Goal: Task Accomplishment & Management: Understand process/instructions

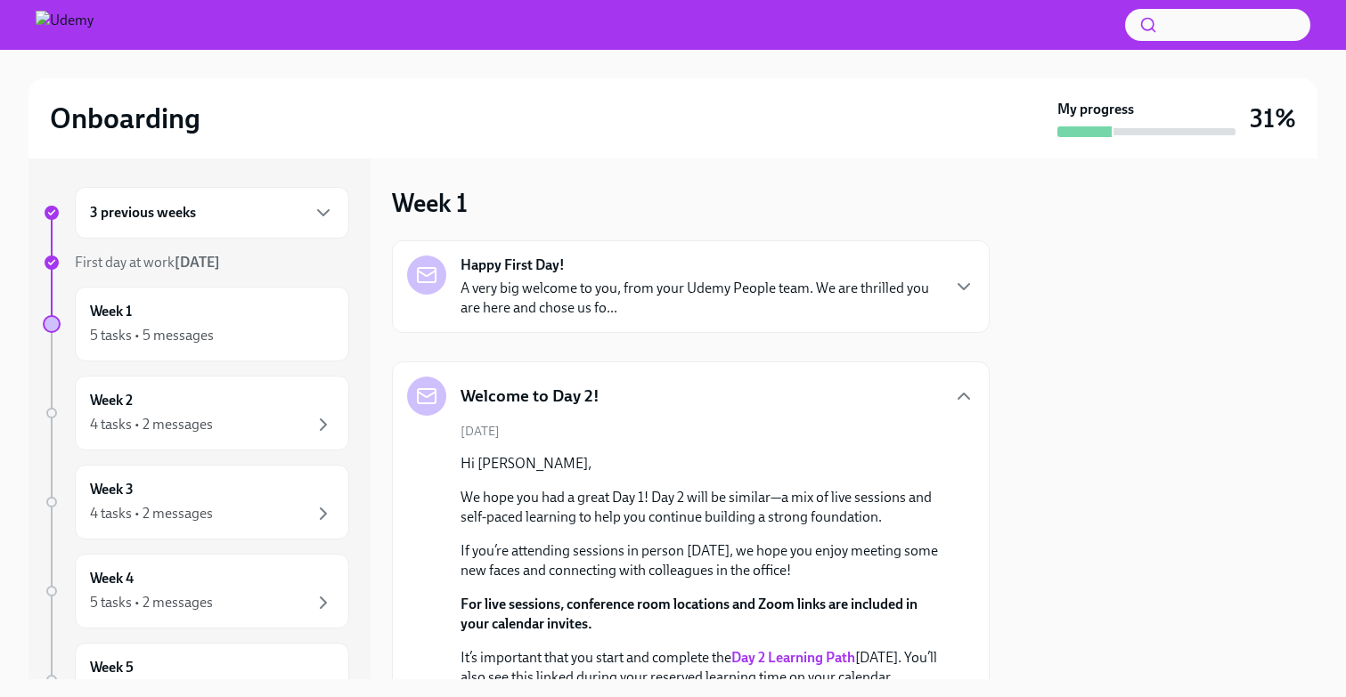
scroll to position [972, 0]
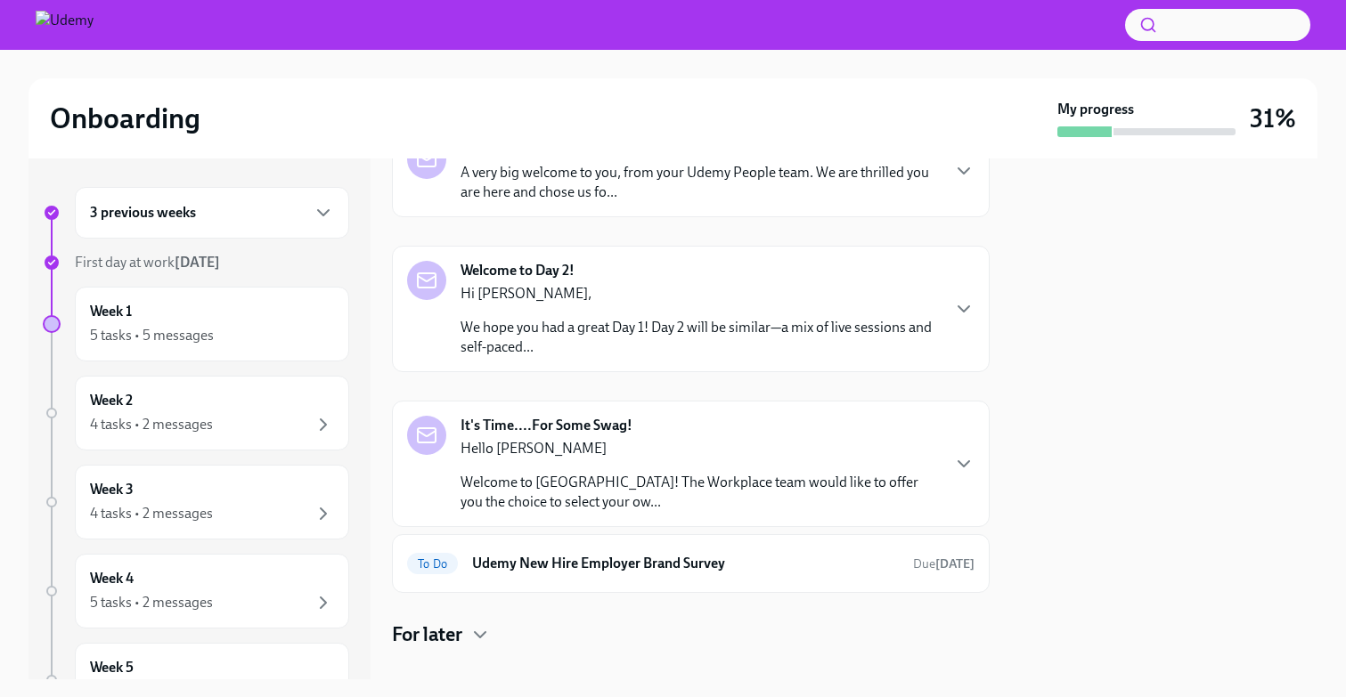
scroll to position [117, 0]
click at [312, 335] on div "5 tasks • 5 messages" at bounding box center [212, 335] width 244 height 21
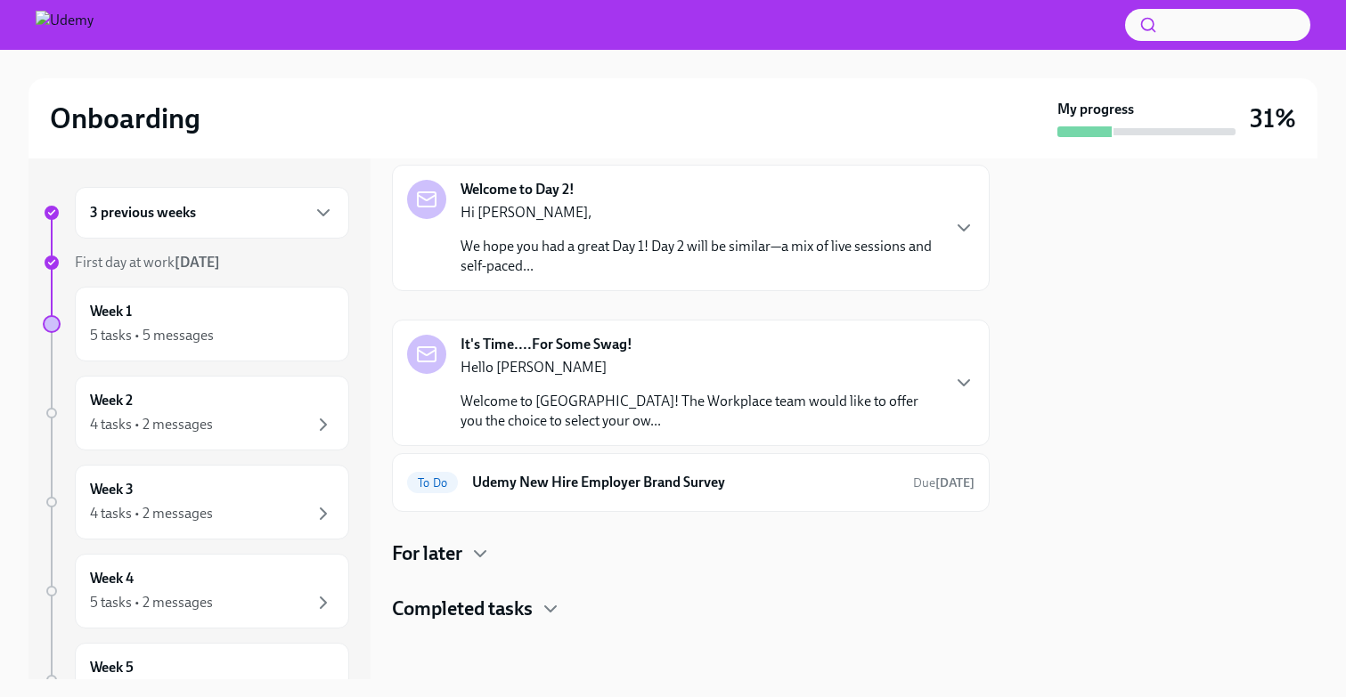
click at [486, 627] on div at bounding box center [691, 650] width 598 height 57
click at [486, 607] on h4 "Completed tasks" at bounding box center [462, 609] width 141 height 27
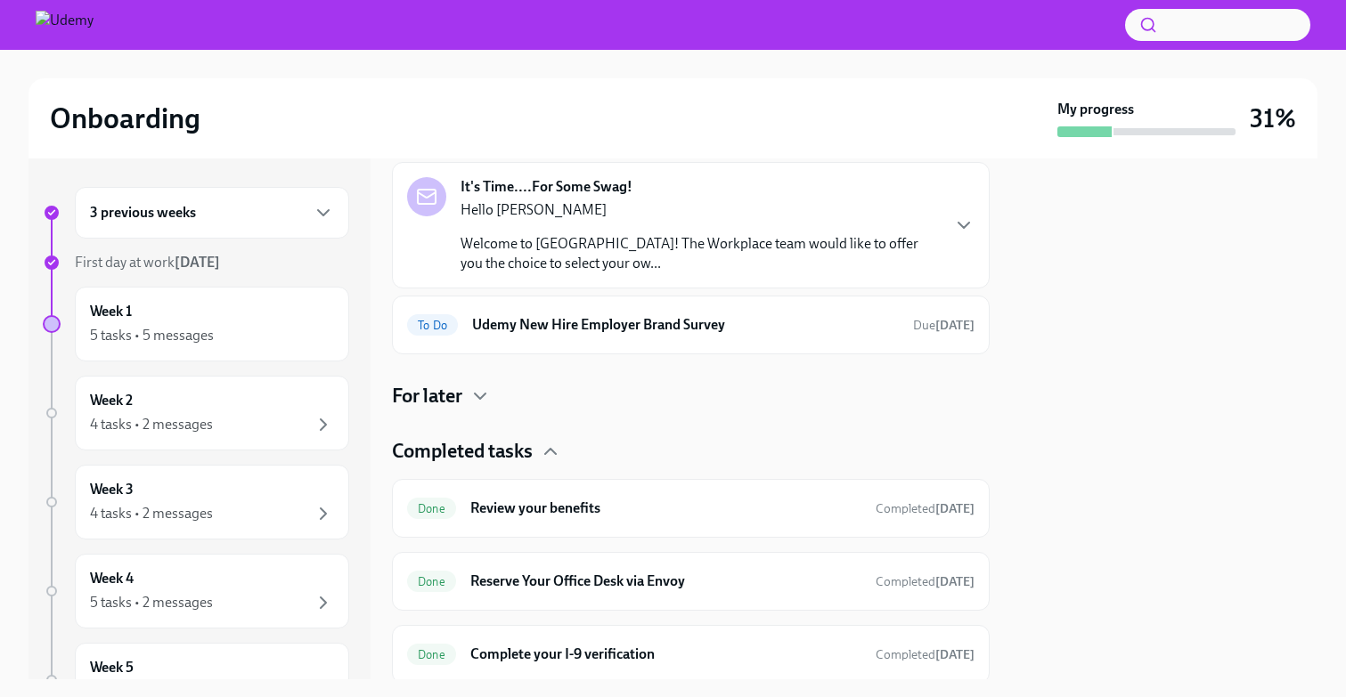
scroll to position [416, 0]
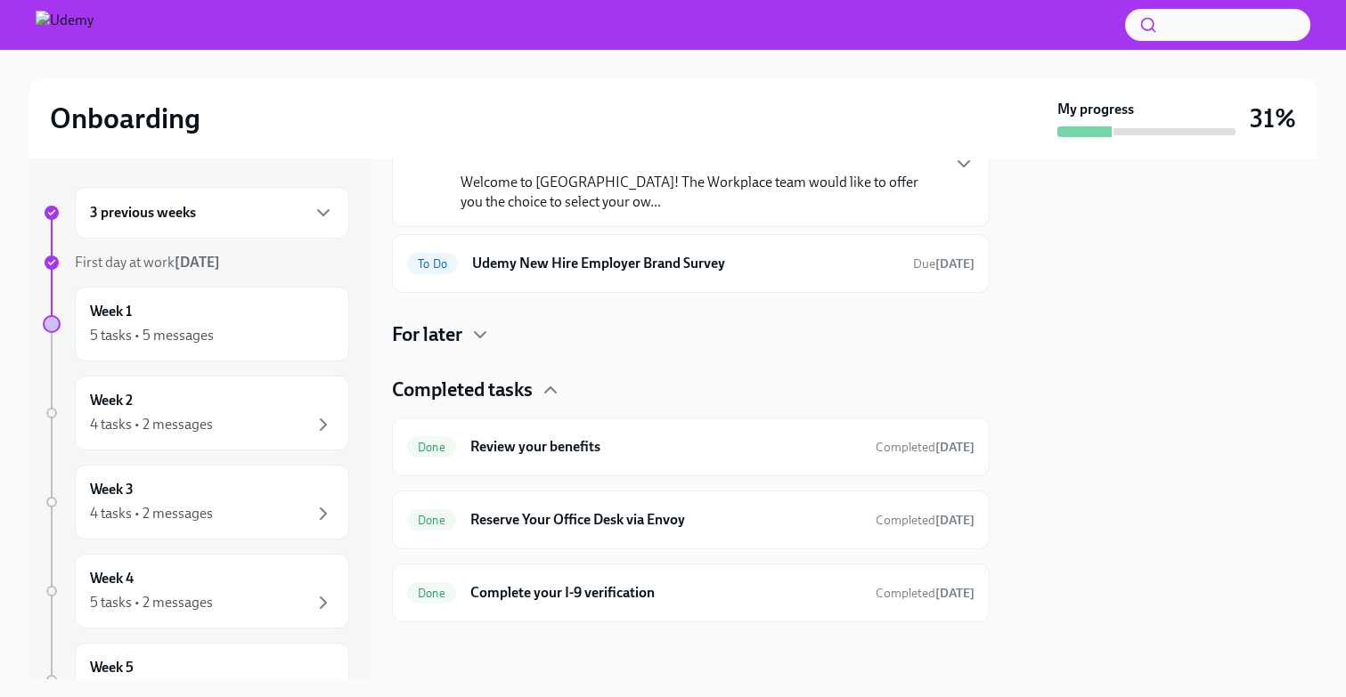
click at [479, 367] on div "Happy First Day! A very big welcome to you, from your Udemy People team. We are…" at bounding box center [691, 224] width 598 height 798
click at [476, 381] on h4 "Completed tasks" at bounding box center [462, 390] width 141 height 27
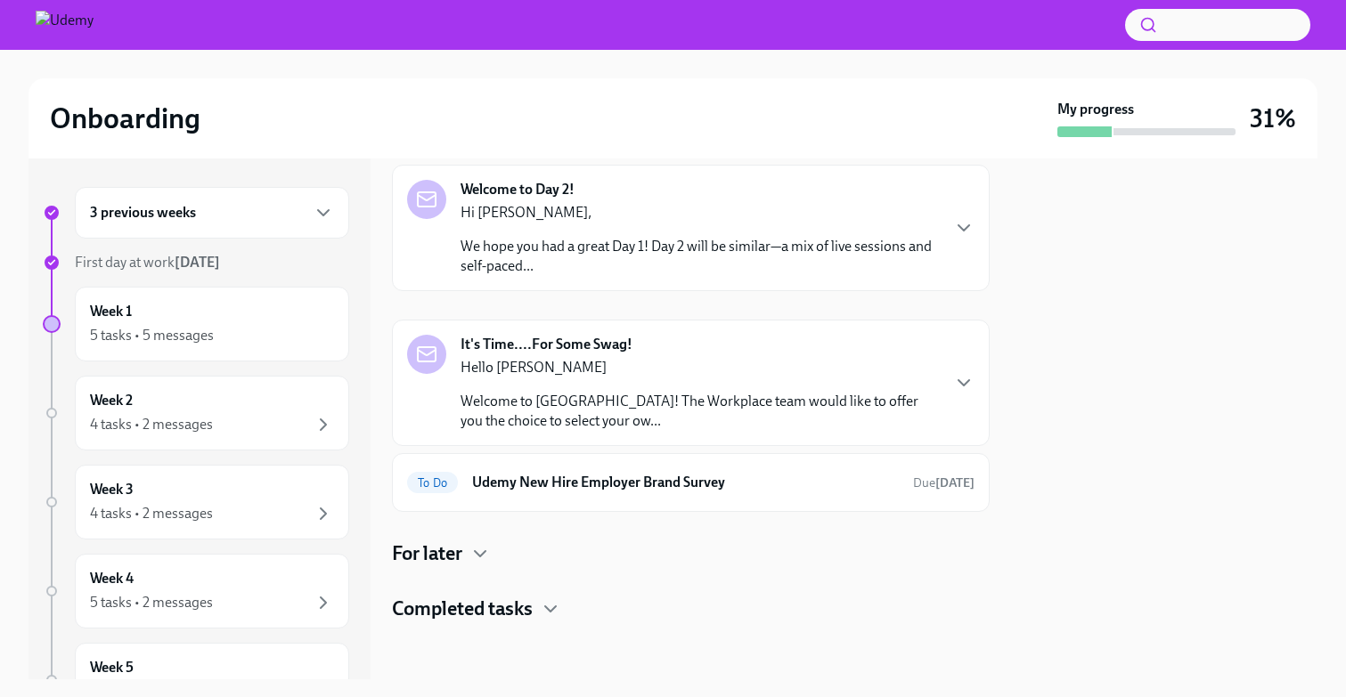
click at [469, 549] on div "For later" at bounding box center [691, 554] width 598 height 27
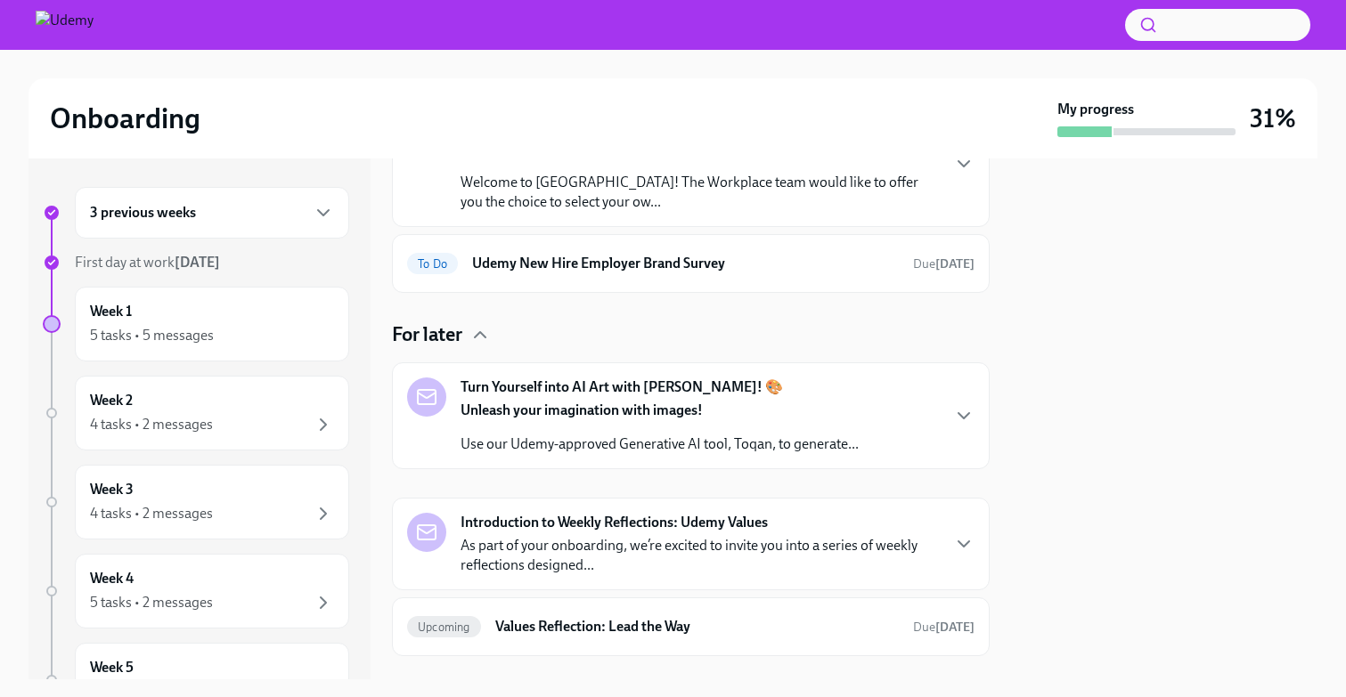
scroll to position [505, 0]
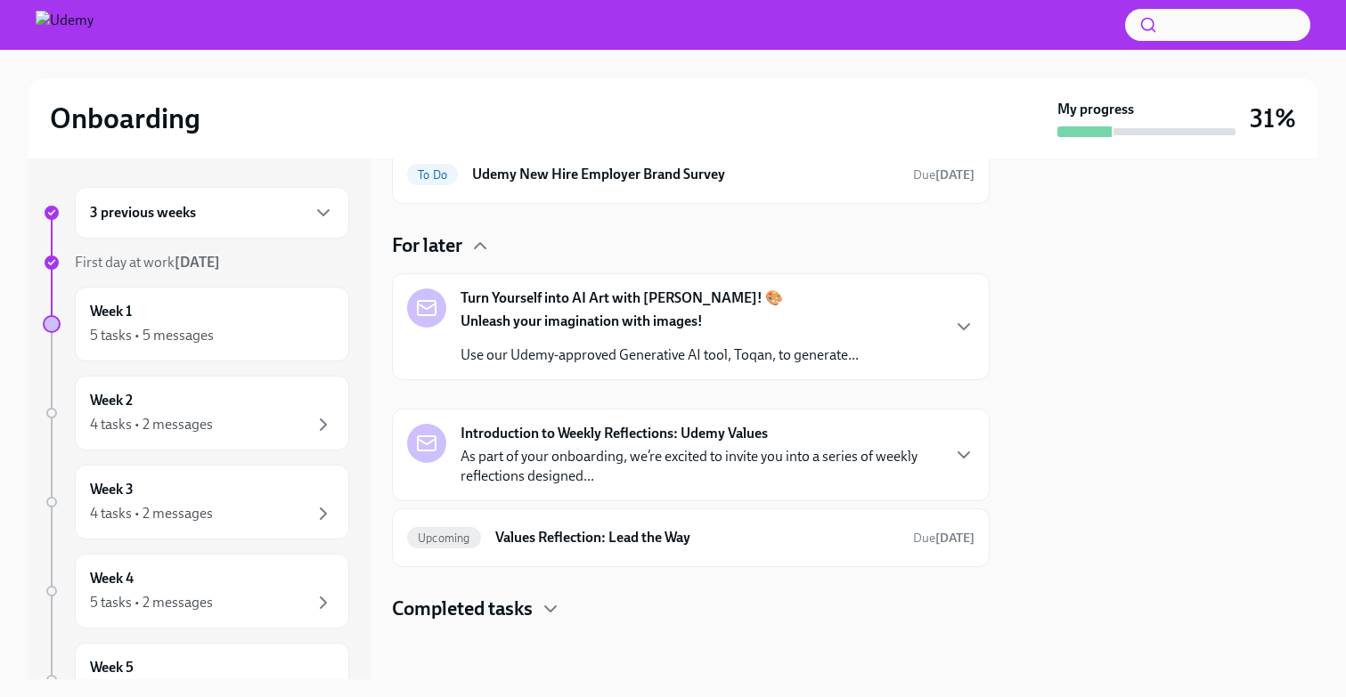
click at [993, 322] on div "3 previous weeks First day at work [DATE] Week 1 5 tasks • 5 messages Week 2 4 …" at bounding box center [672, 419] width 1289 height 521
click at [972, 322] on icon "button" at bounding box center [963, 326] width 21 height 21
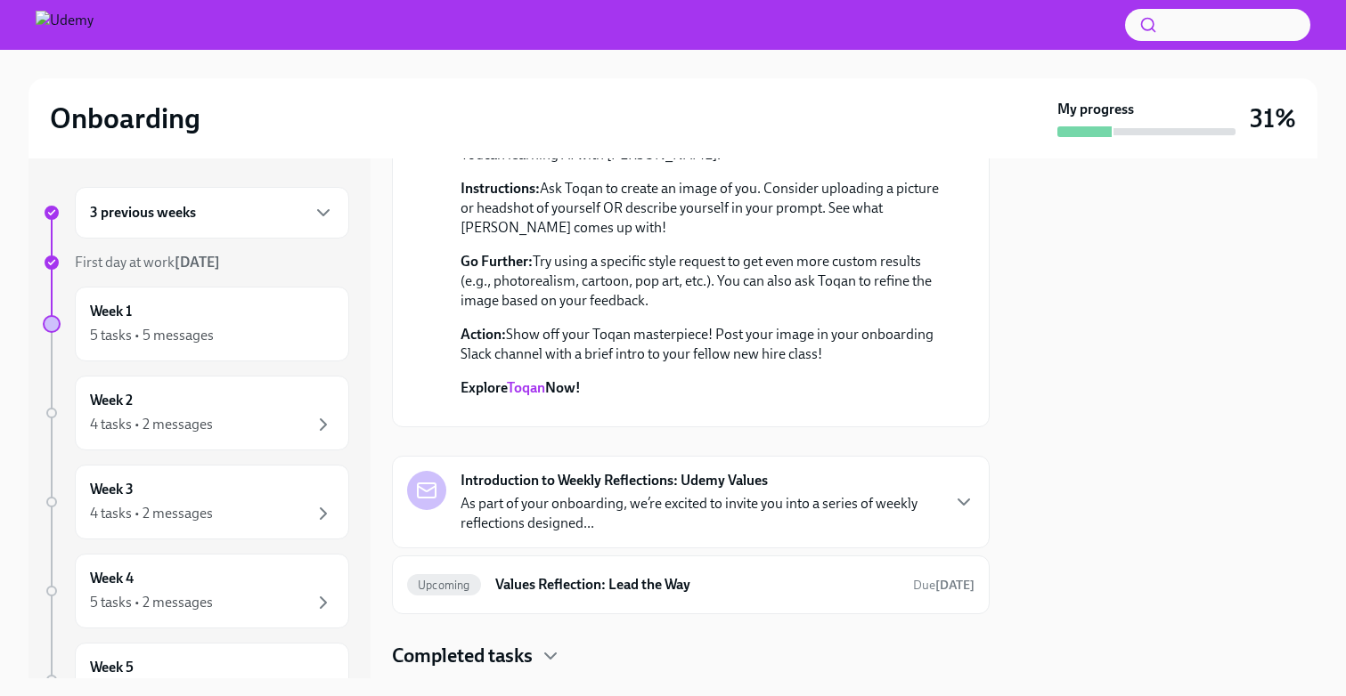
scroll to position [1088, 0]
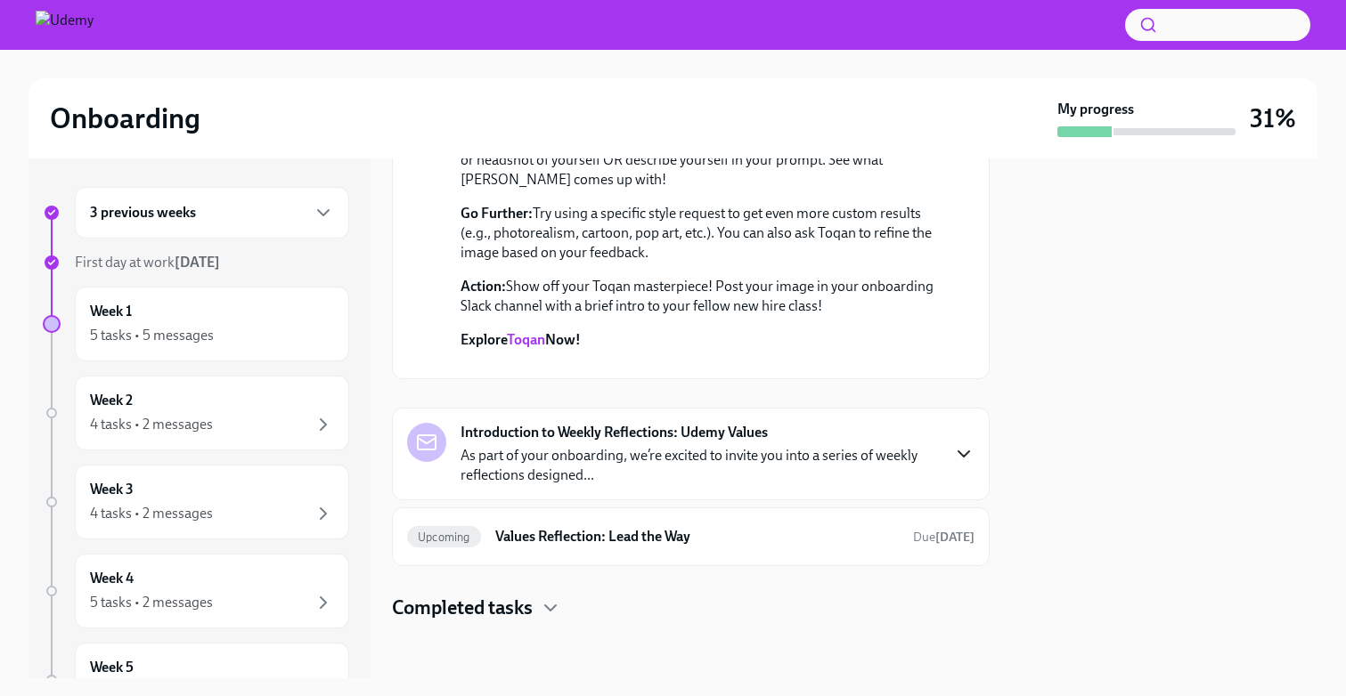
click at [962, 446] on icon "button" at bounding box center [963, 453] width 21 height 21
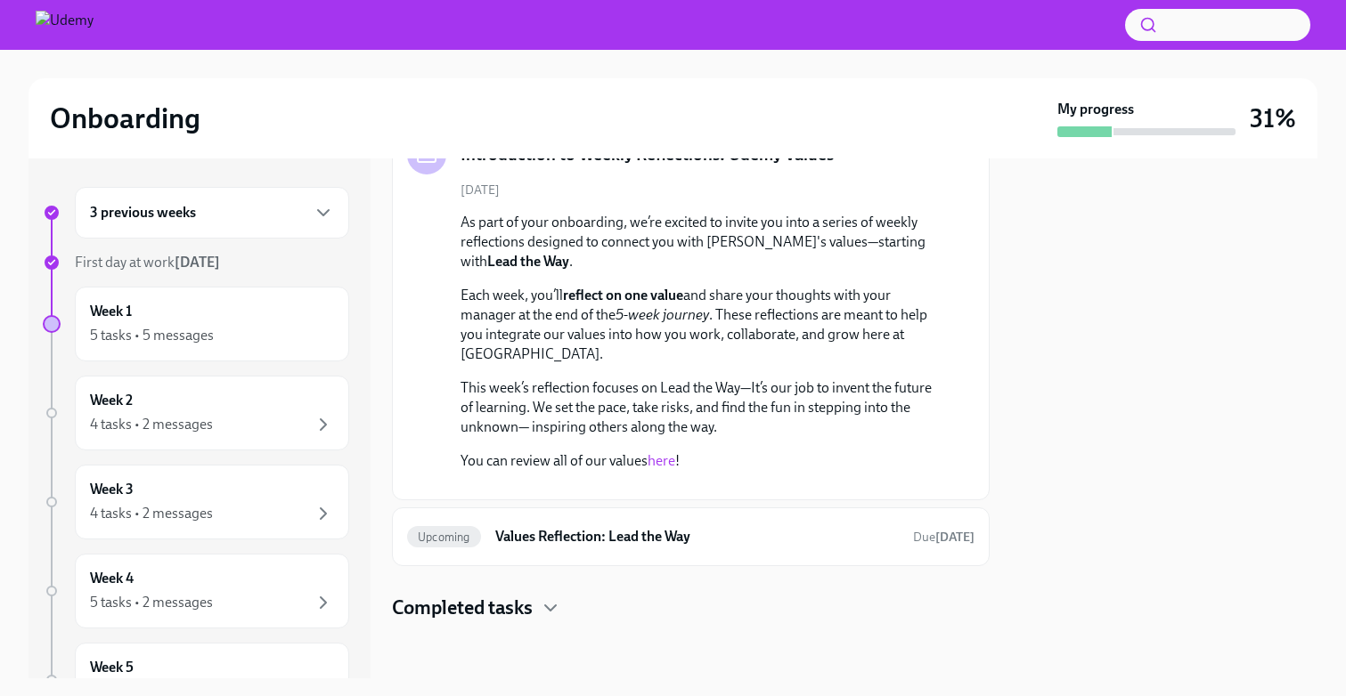
scroll to position [980, 0]
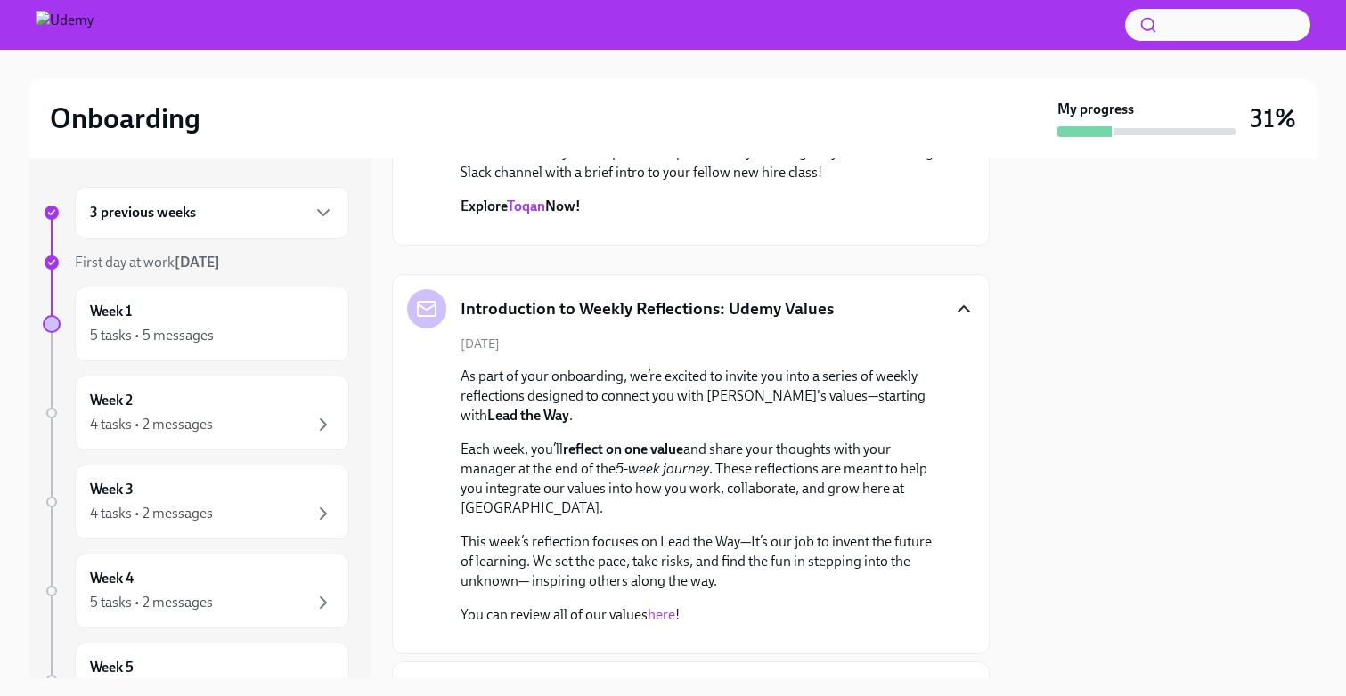
click at [957, 320] on icon "button" at bounding box center [963, 308] width 21 height 21
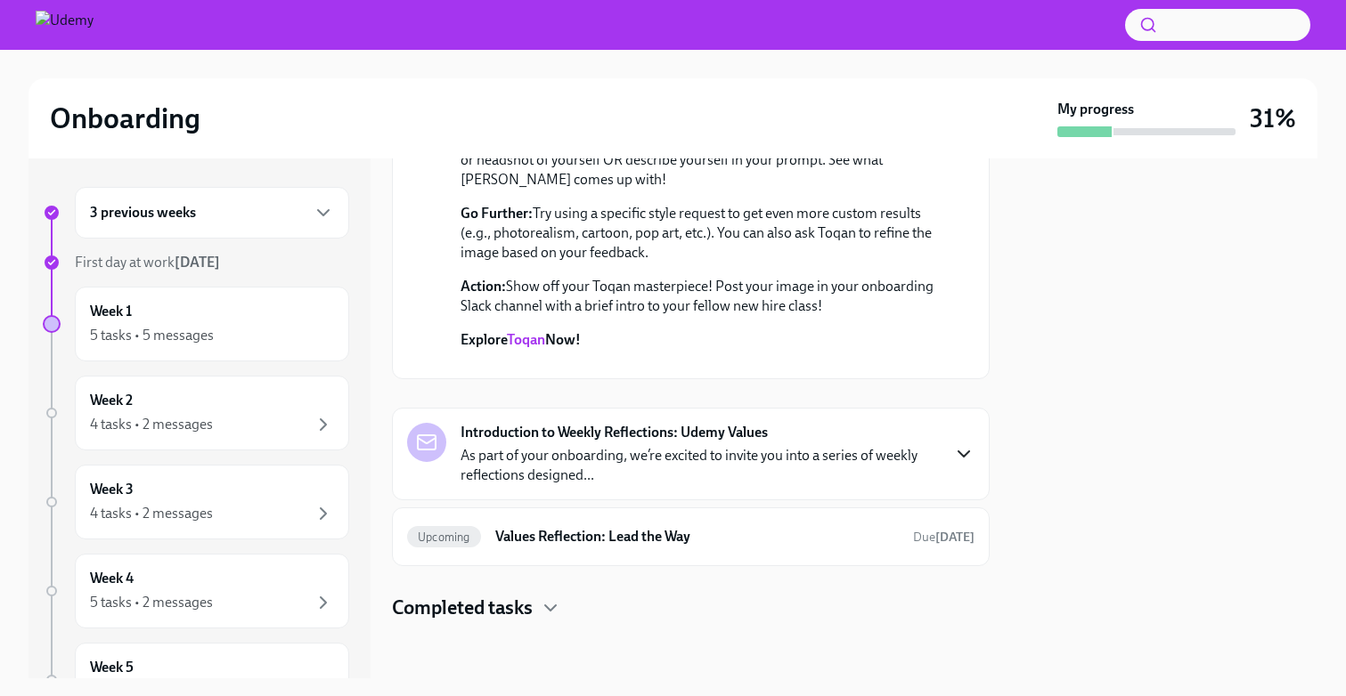
scroll to position [1088, 0]
click at [876, 553] on div "Upcoming Values Reflection: Lead the Way Due [DATE]" at bounding box center [691, 537] width 598 height 59
click at [874, 539] on h6 "Values Reflection: Lead the Way" at bounding box center [696, 537] width 403 height 20
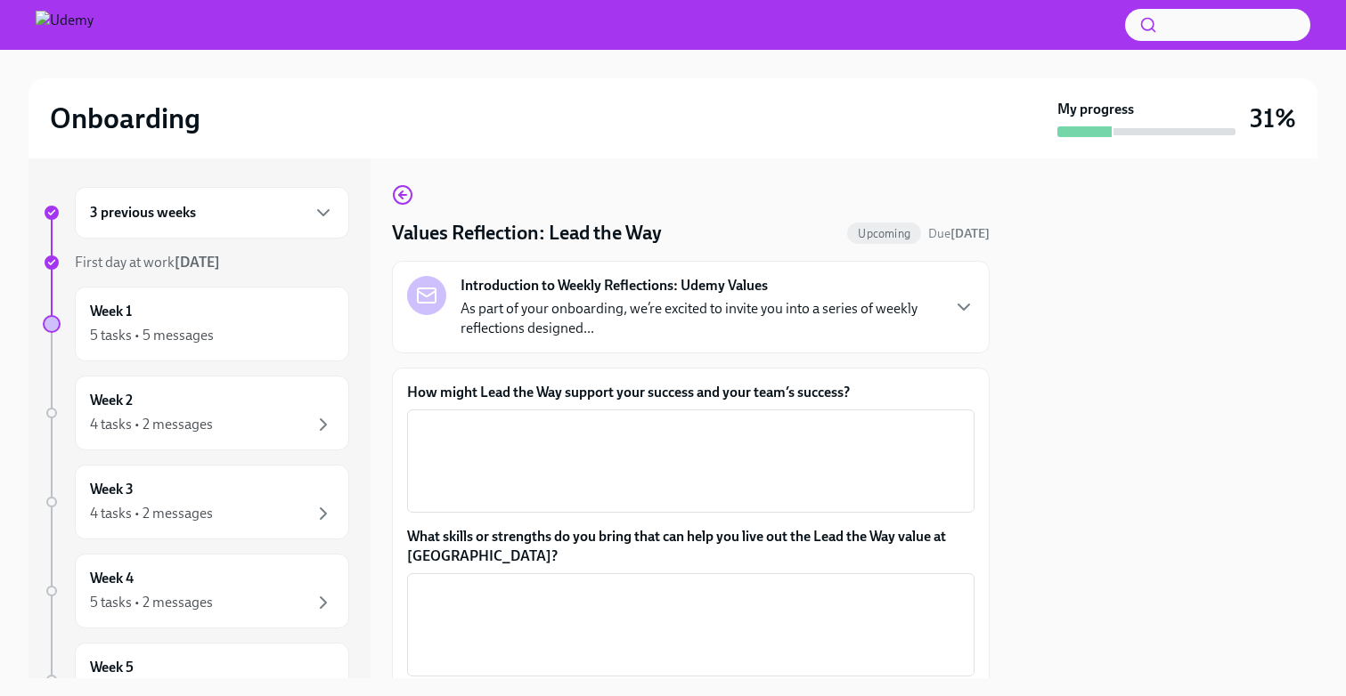
scroll to position [1, 0]
click at [409, 198] on icon "button" at bounding box center [402, 196] width 21 height 21
